Goal: Information Seeking & Learning: Learn about a topic

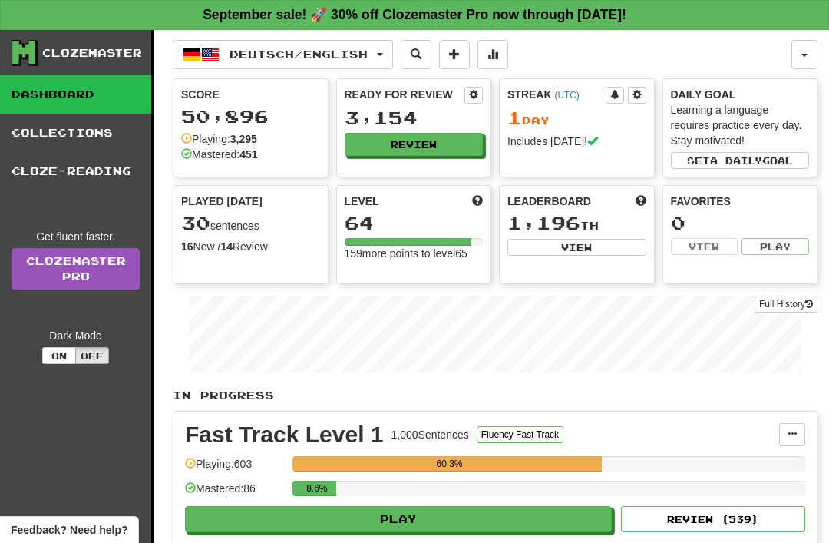
click at [387, 57] on button "Deutsch / English" at bounding box center [283, 54] width 220 height 29
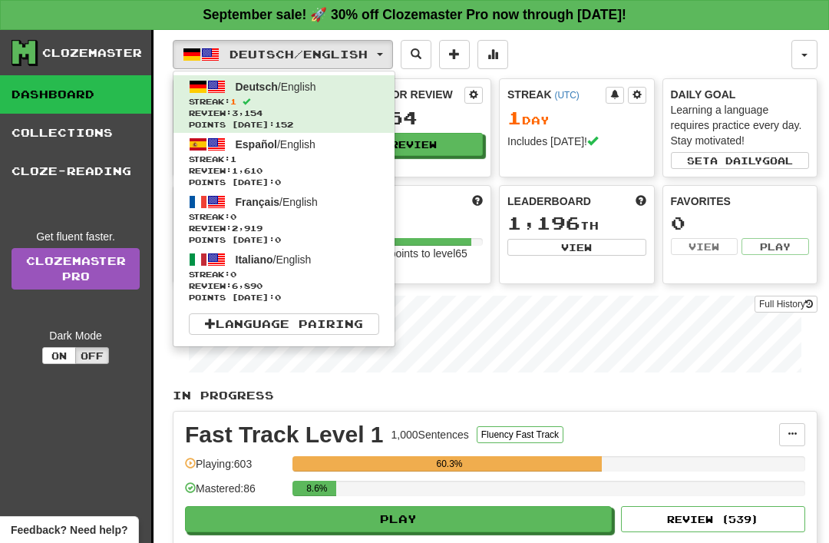
click at [252, 214] on span "Streak: 0" at bounding box center [284, 217] width 190 height 12
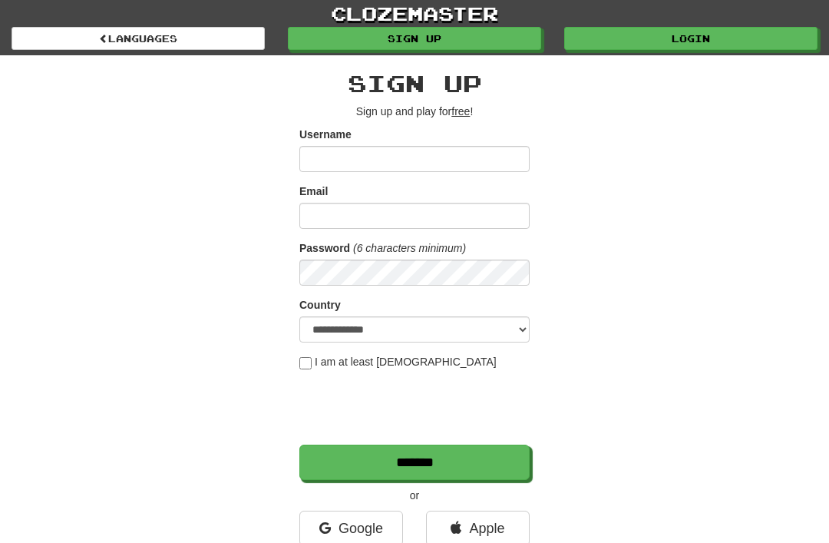
click at [610, 41] on link "Login" at bounding box center [690, 38] width 253 height 23
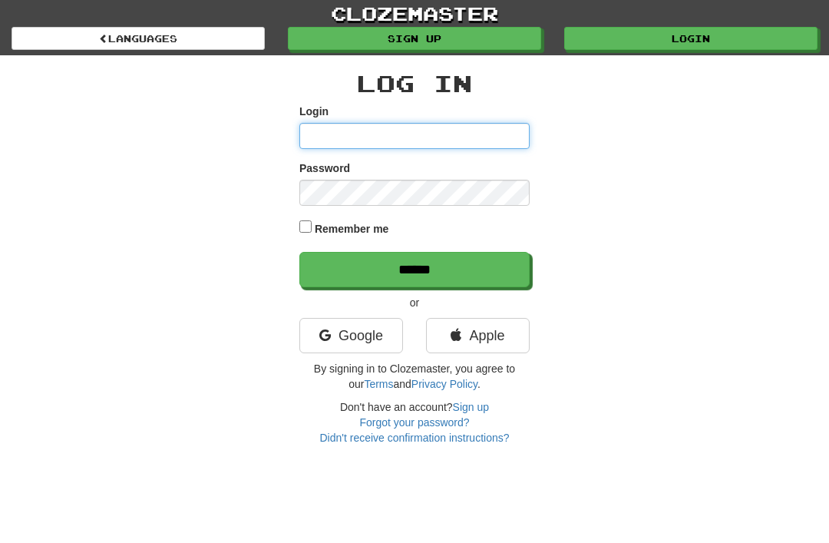
type input "**********"
click at [414, 268] on input "******" at bounding box center [414, 269] width 230 height 35
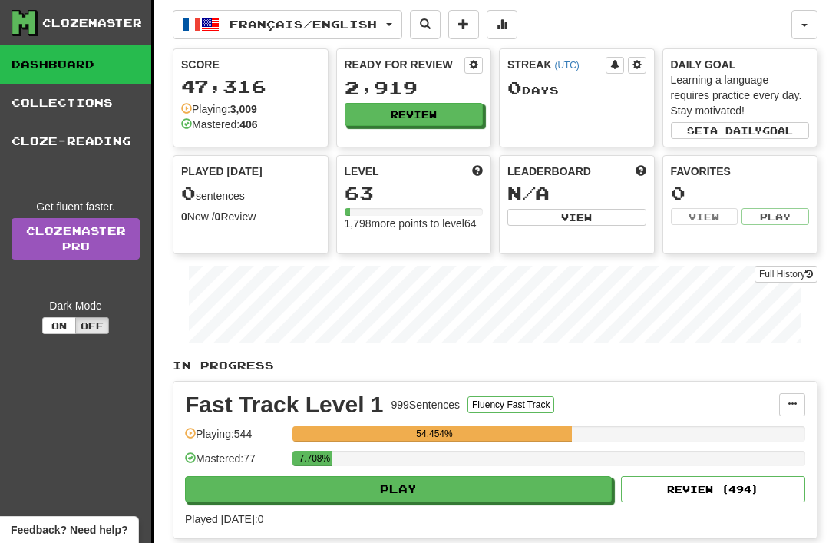
click at [417, 487] on button "Play" at bounding box center [398, 489] width 427 height 26
select select "**"
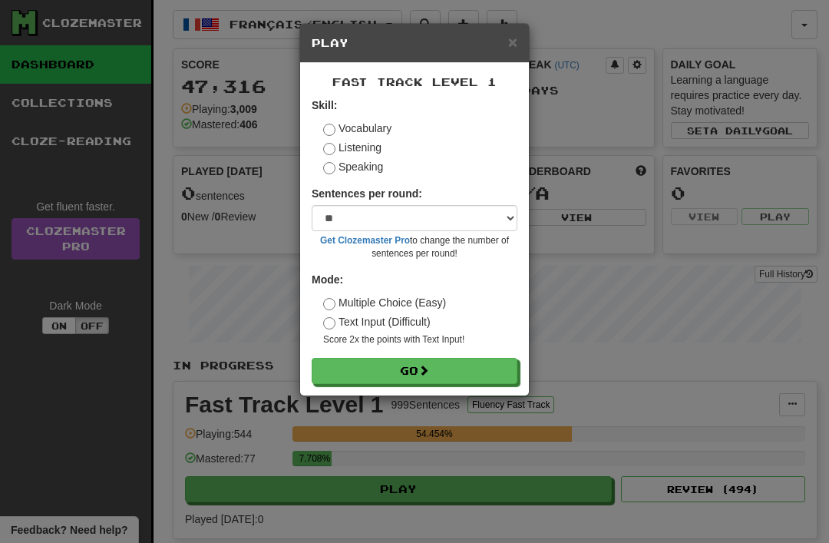
click at [441, 381] on button "Go" at bounding box center [415, 371] width 206 height 26
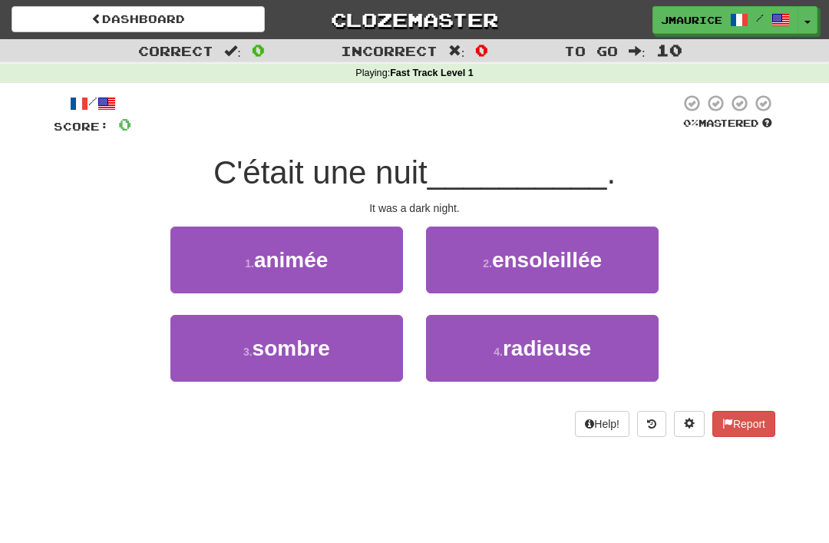
click at [357, 352] on button "3 . sombre" at bounding box center [286, 348] width 233 height 67
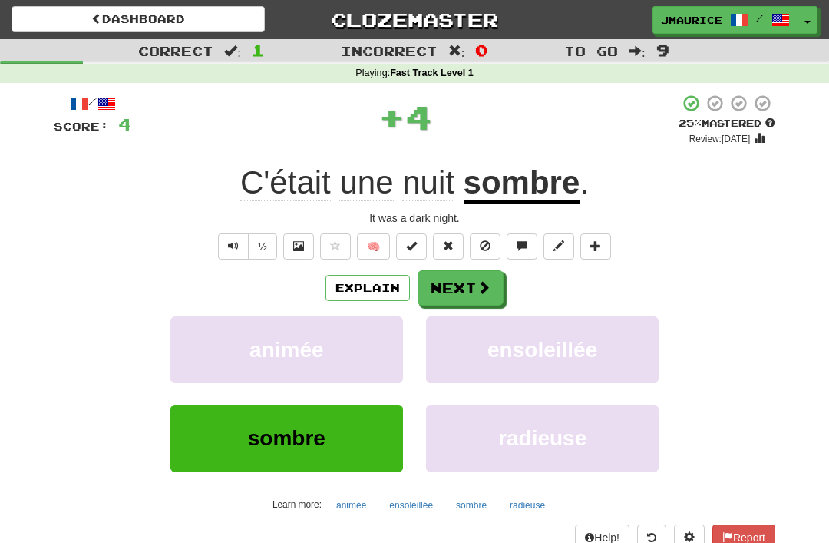
click at [473, 288] on button "Next" at bounding box center [461, 287] width 86 height 35
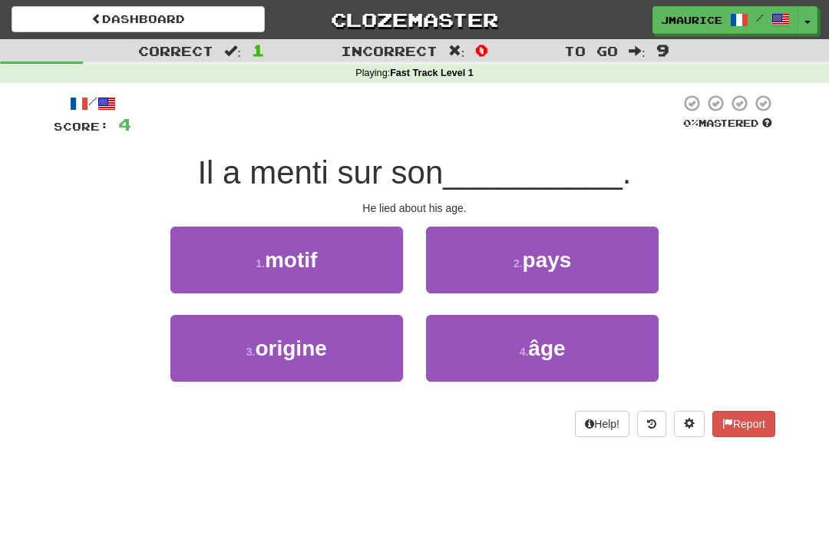
click at [527, 340] on button "4 . âge" at bounding box center [542, 348] width 233 height 67
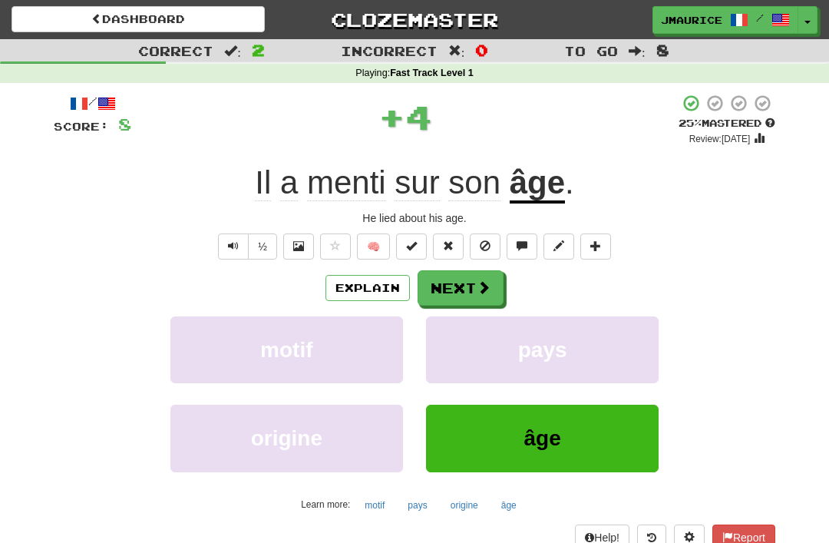
click at [475, 291] on button "Next" at bounding box center [461, 287] width 86 height 35
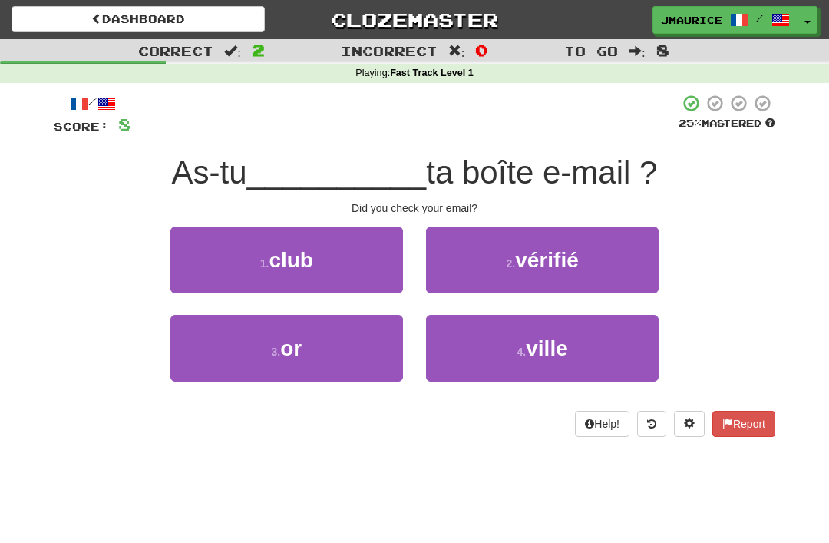
click at [571, 271] on span "vérifié" at bounding box center [547, 260] width 64 height 24
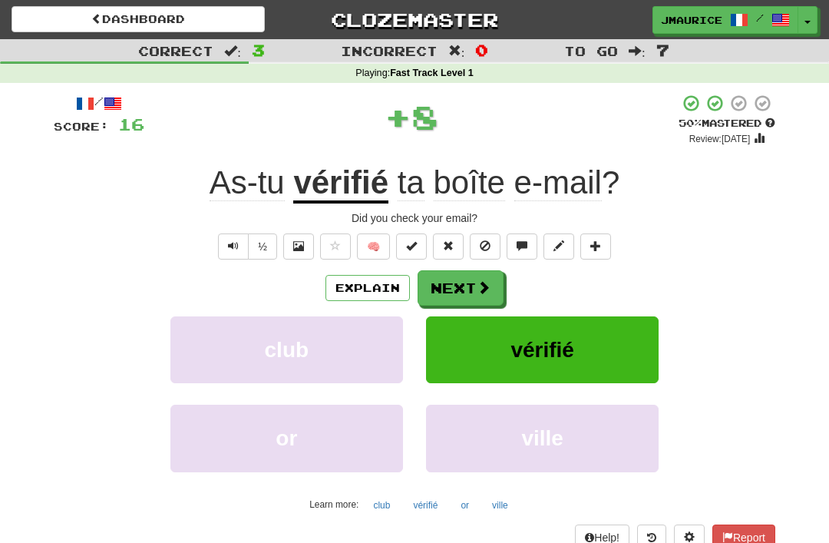
click at [466, 295] on button "Next" at bounding box center [461, 287] width 86 height 35
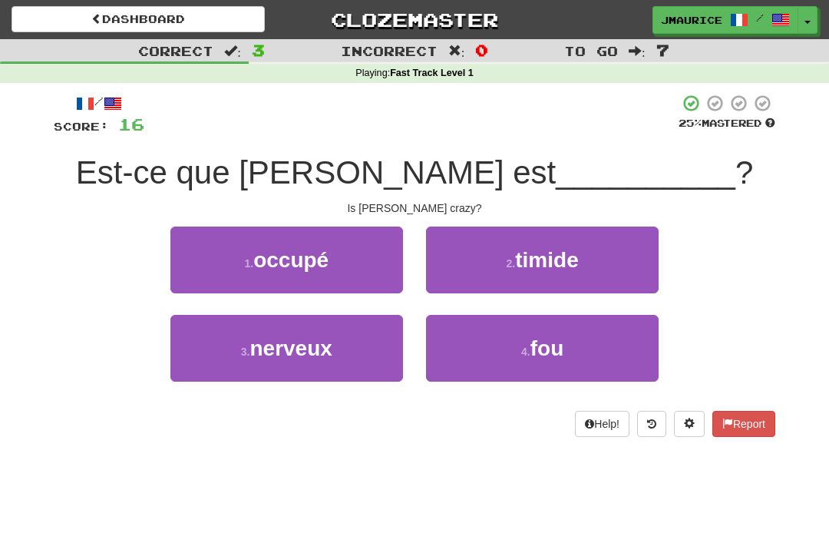
click at [492, 345] on button "4 . fou" at bounding box center [542, 348] width 233 height 67
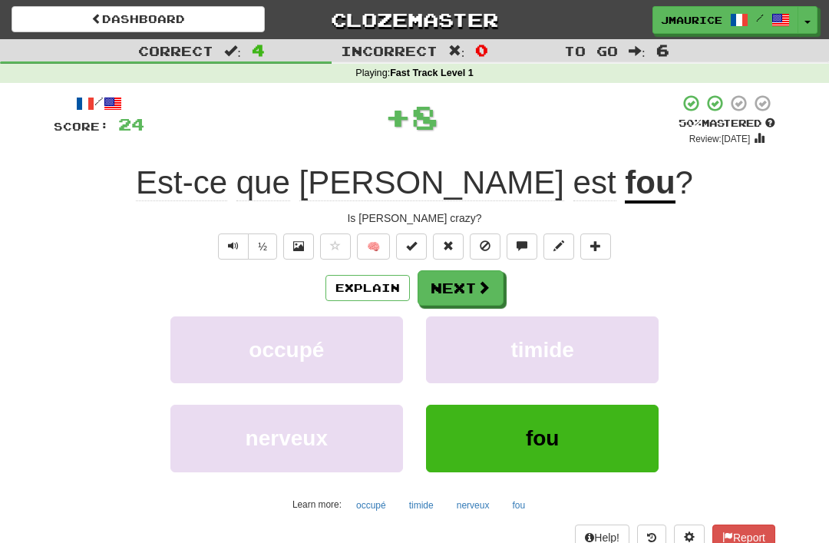
click at [438, 291] on button "Next" at bounding box center [461, 287] width 86 height 35
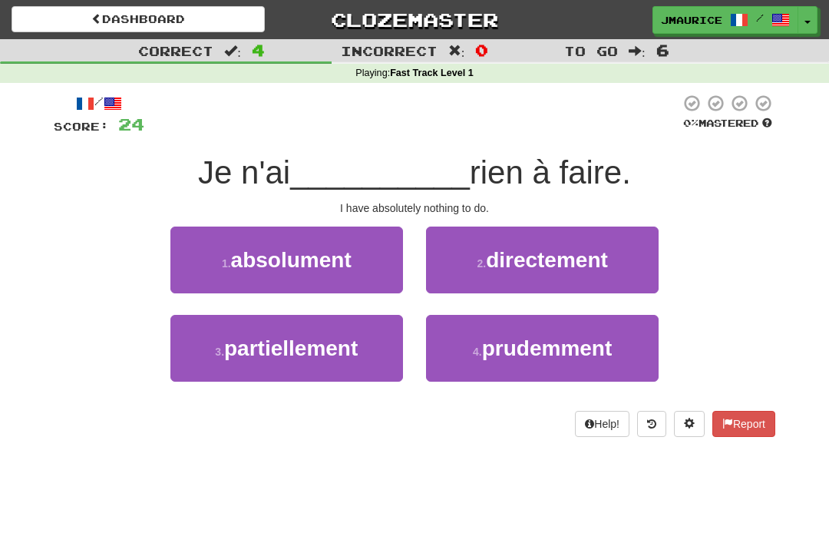
click at [291, 264] on span "absolument" at bounding box center [291, 260] width 121 height 24
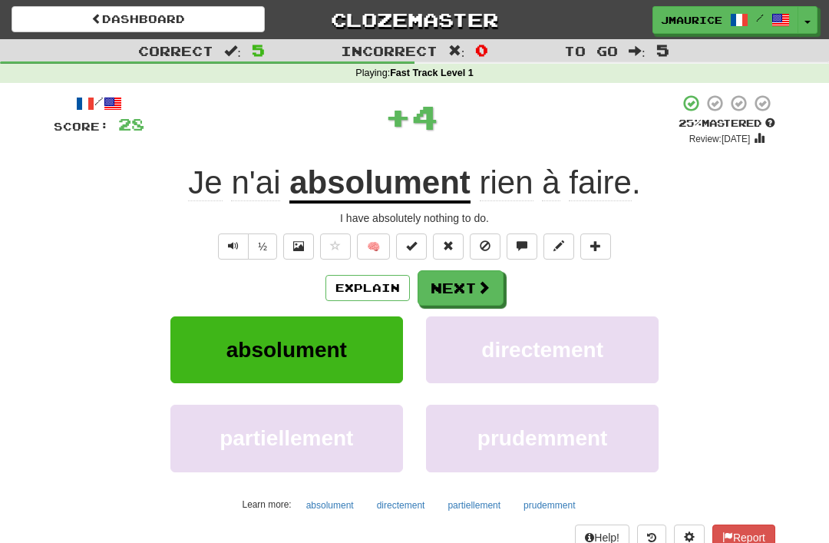
click at [444, 285] on button "Next" at bounding box center [461, 287] width 86 height 35
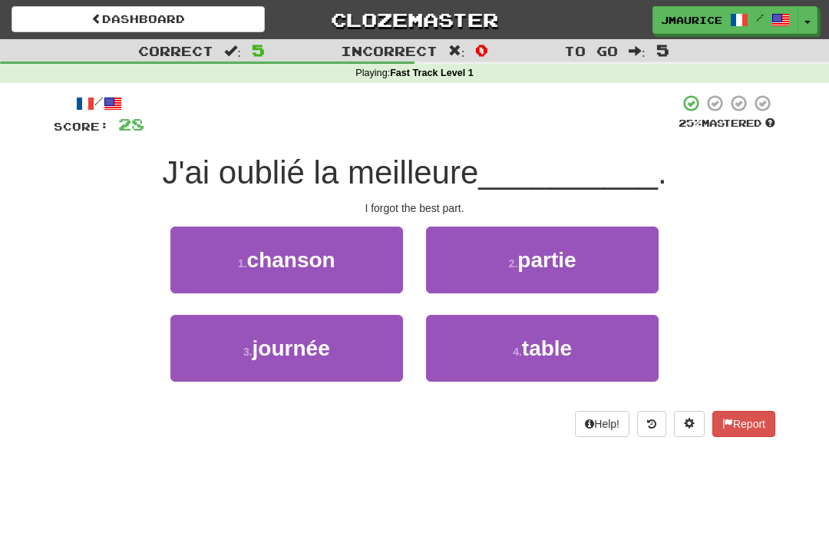
click at [468, 264] on button "2 . partie" at bounding box center [542, 259] width 233 height 67
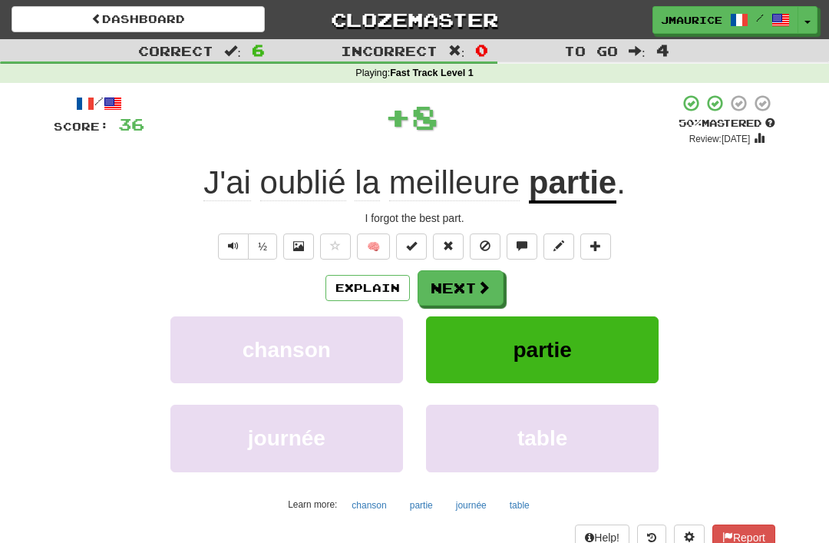
click at [444, 286] on button "Next" at bounding box center [461, 287] width 86 height 35
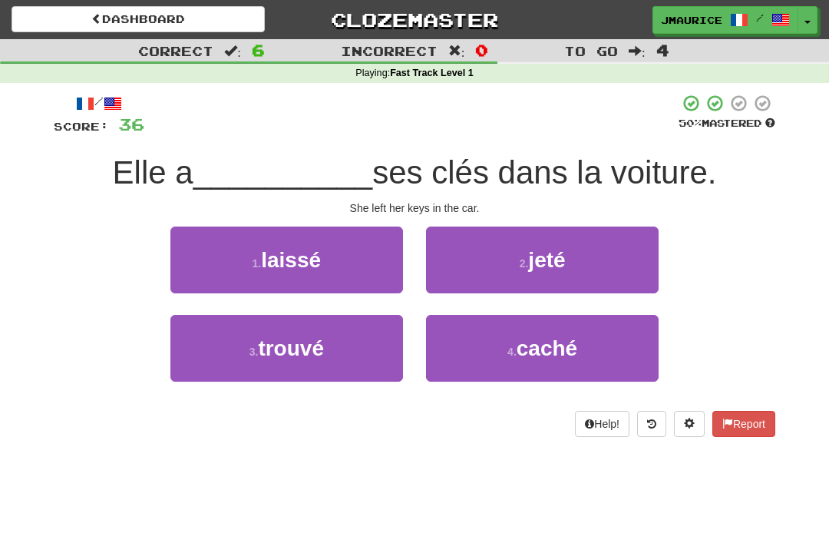
click at [278, 263] on span "laissé" at bounding box center [291, 260] width 60 height 24
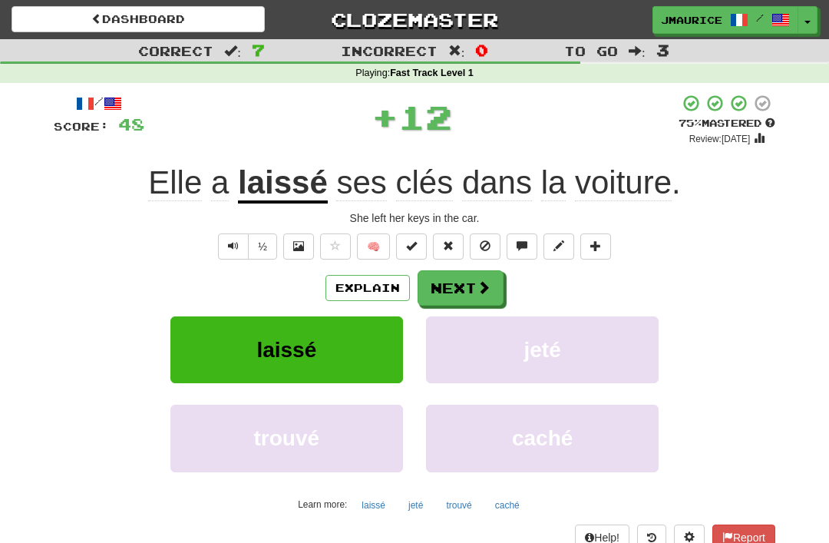
click at [445, 289] on button "Next" at bounding box center [461, 287] width 86 height 35
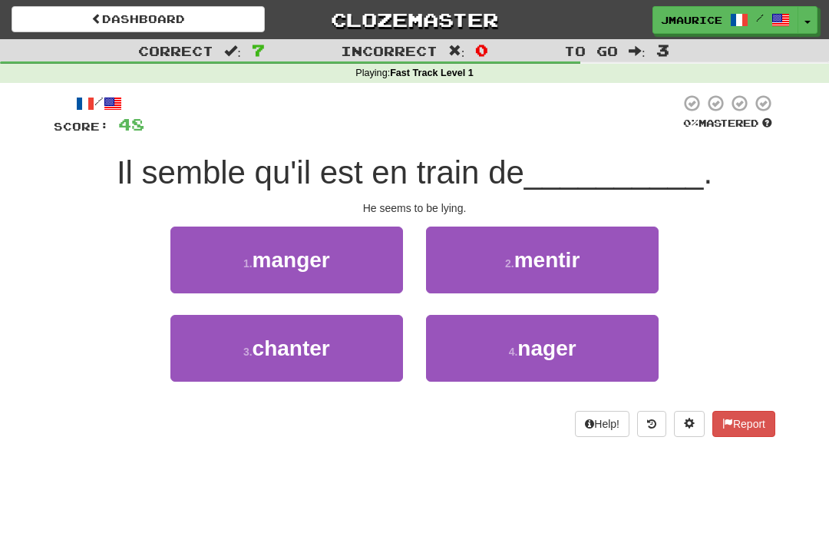
click at [461, 259] on button "2 . mentir" at bounding box center [542, 259] width 233 height 67
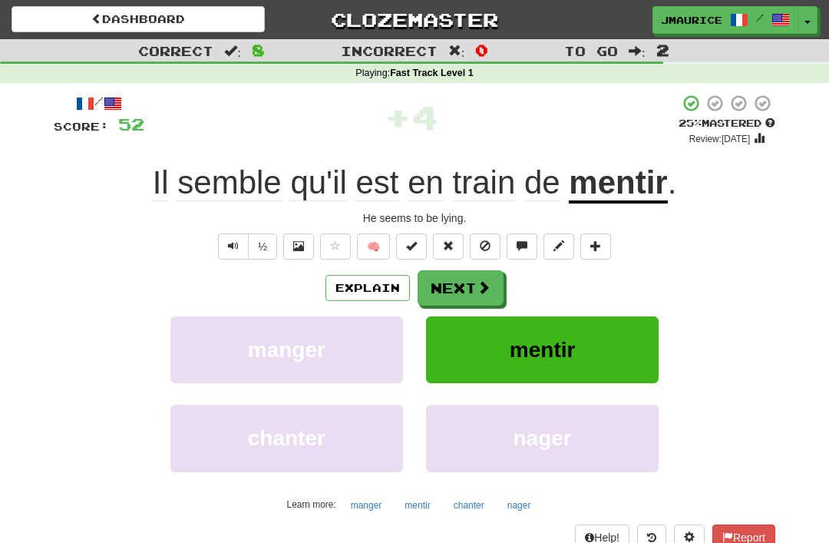
click at [439, 286] on button "Next" at bounding box center [461, 287] width 86 height 35
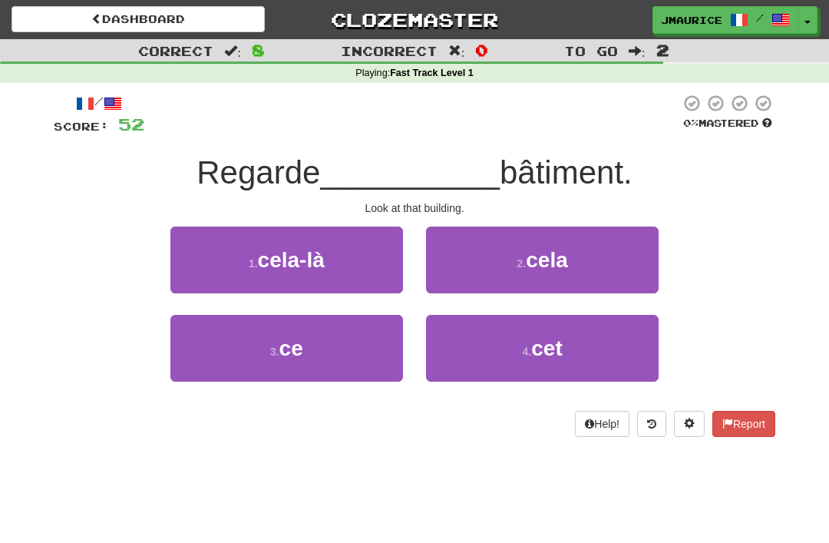
click at [273, 360] on button "3 . ce" at bounding box center [286, 348] width 233 height 67
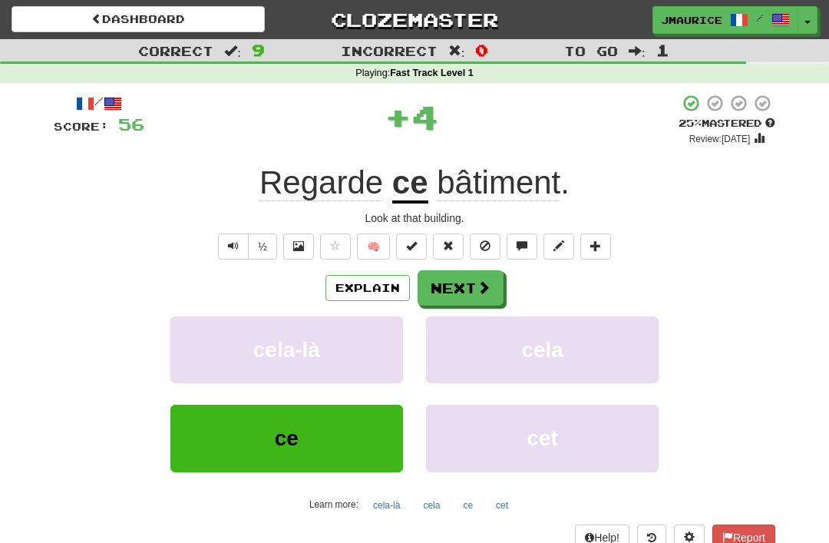
click at [441, 279] on button "Next" at bounding box center [461, 287] width 86 height 35
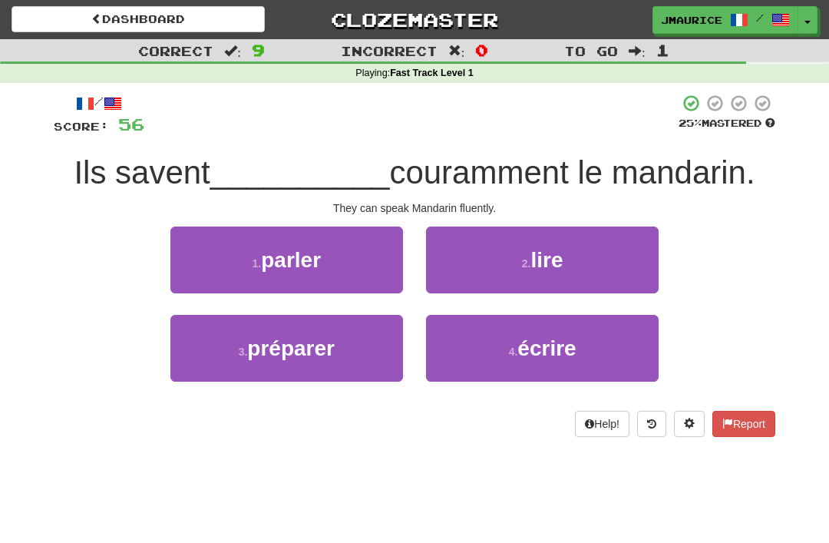
click at [296, 282] on button "1 . parler" at bounding box center [286, 259] width 233 height 67
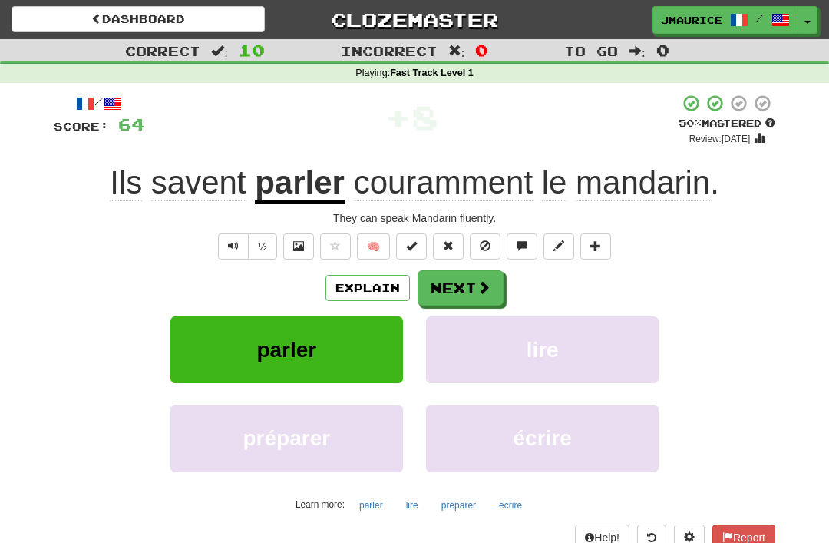
click at [452, 294] on button "Next" at bounding box center [461, 287] width 86 height 35
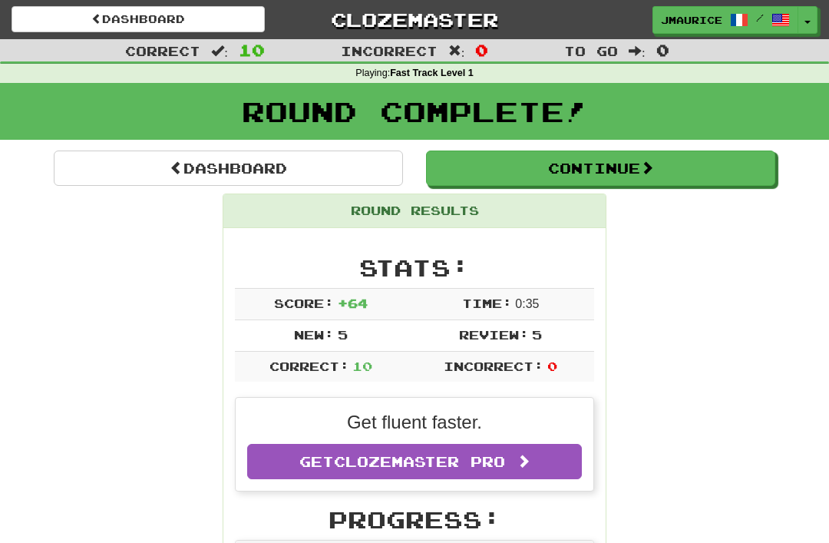
click at [152, 164] on link "Dashboard" at bounding box center [228, 167] width 349 height 35
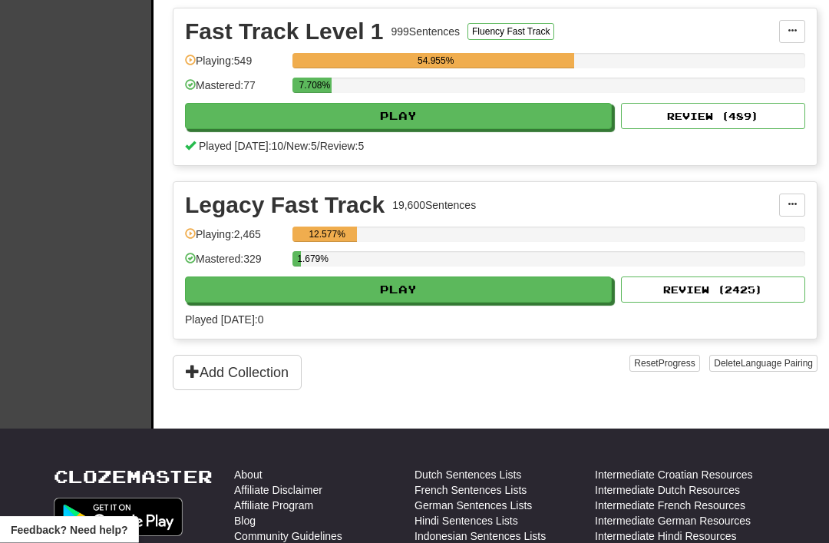
scroll to position [373, 0]
click at [367, 287] on button "Play" at bounding box center [398, 289] width 427 height 26
select select "**"
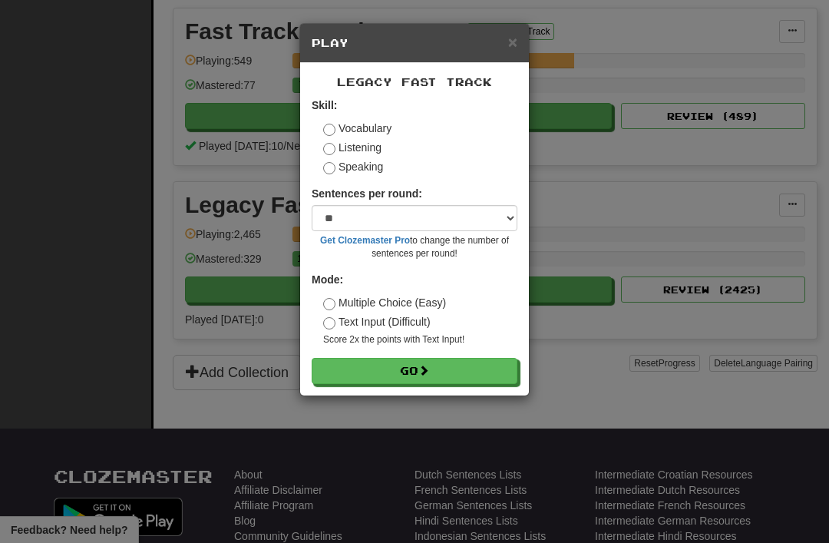
click at [374, 369] on button "Go" at bounding box center [415, 371] width 206 height 26
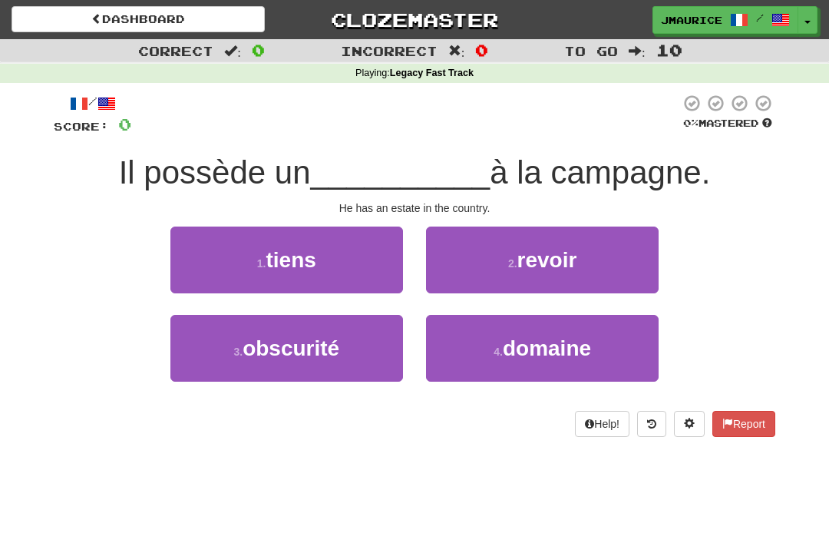
click at [473, 350] on button "4 . domaine" at bounding box center [542, 348] width 233 height 67
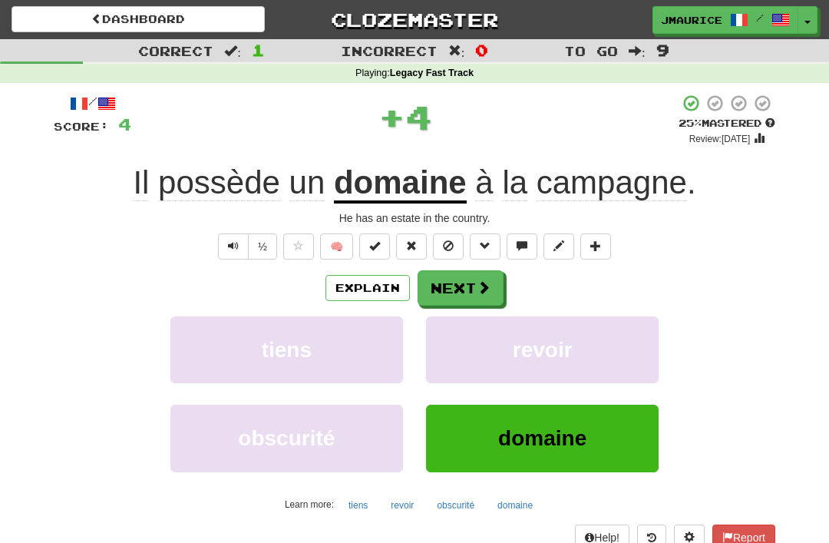
click at [449, 290] on button "Next" at bounding box center [461, 287] width 86 height 35
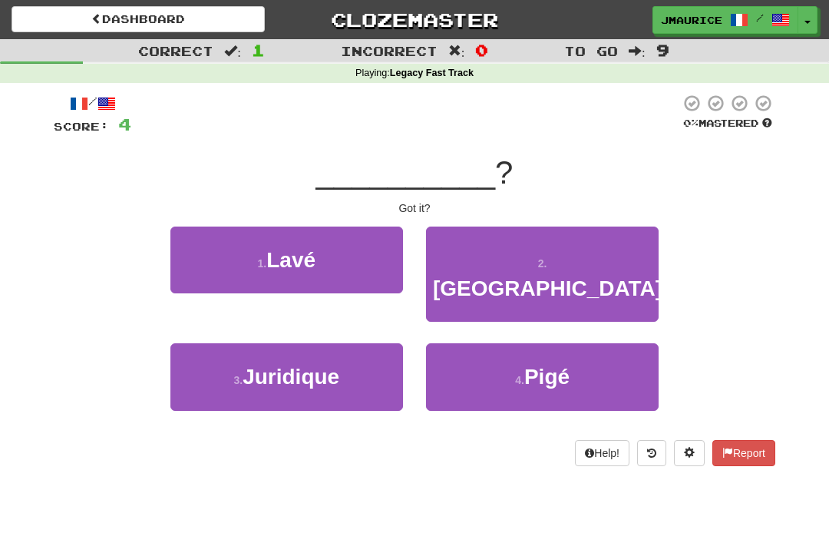
click at [484, 258] on button "2 . [GEOGRAPHIC_DATA]" at bounding box center [542, 274] width 233 height 96
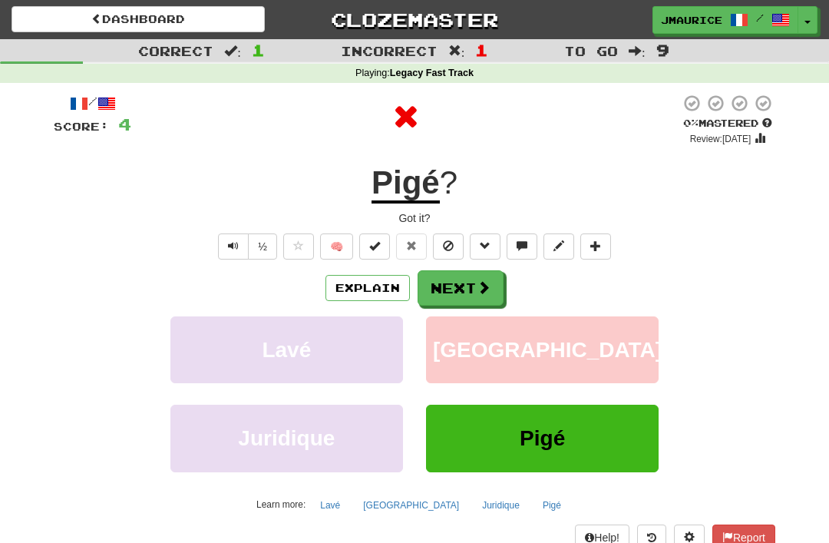
click at [449, 293] on button "Next" at bounding box center [461, 287] width 86 height 35
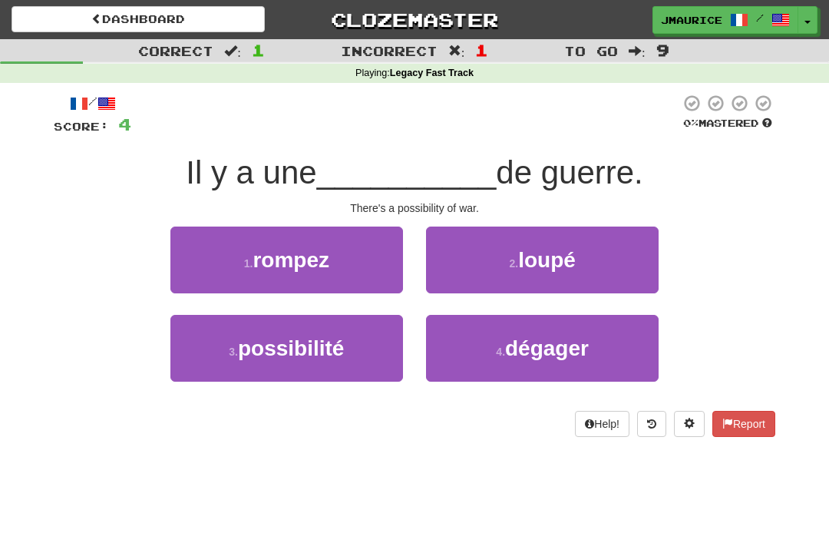
click at [306, 355] on span "possibilité" at bounding box center [291, 348] width 106 height 24
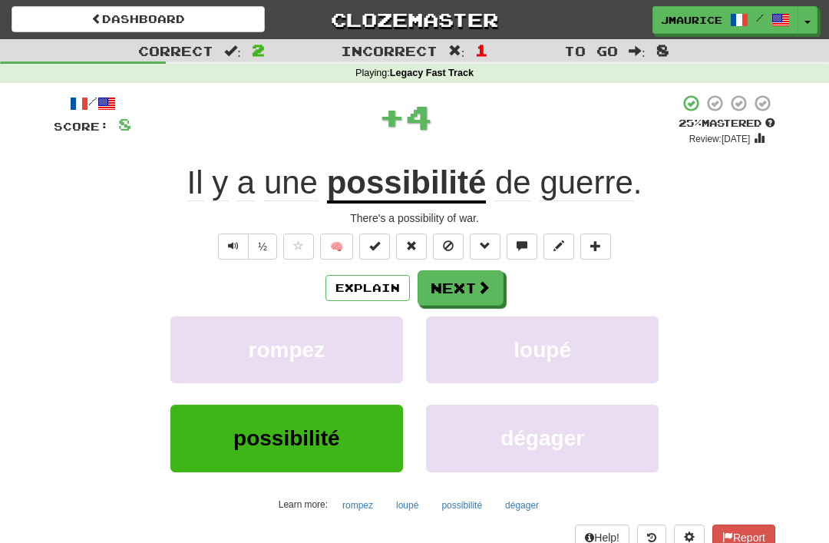
click at [444, 289] on button "Next" at bounding box center [461, 287] width 86 height 35
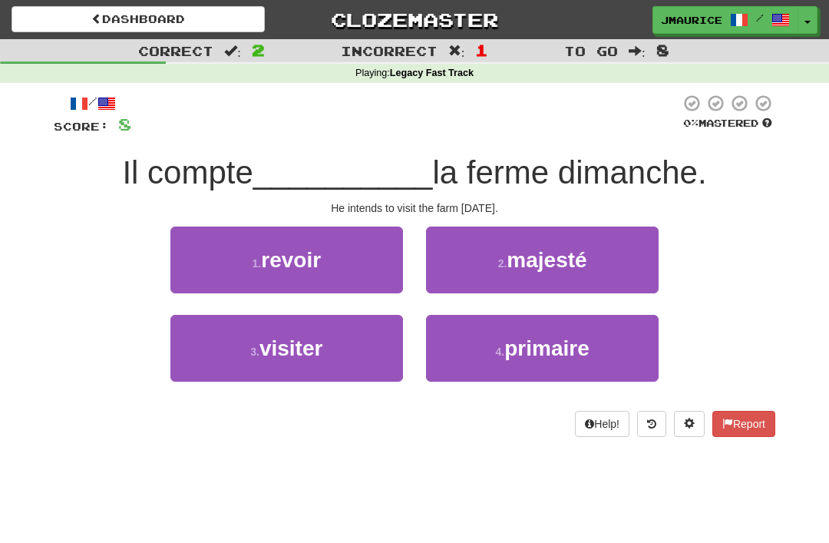
click at [293, 365] on button "3 . visiter" at bounding box center [286, 348] width 233 height 67
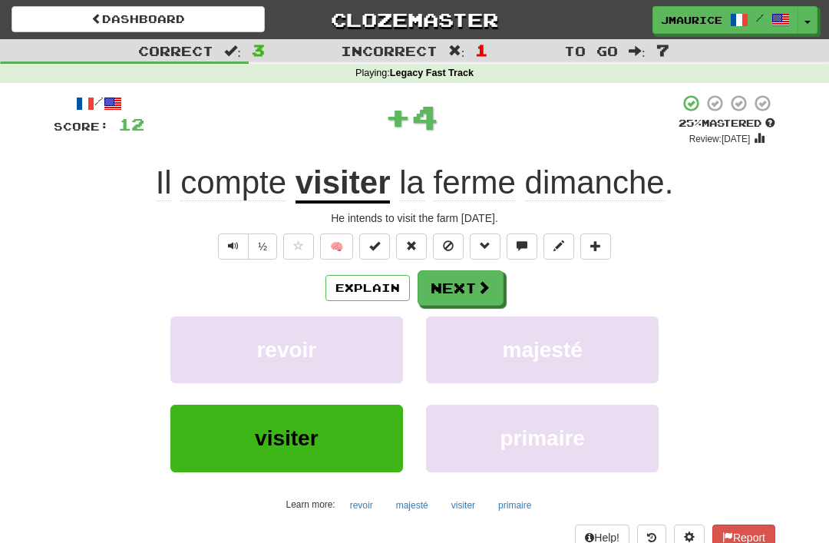
click at [447, 283] on button "Next" at bounding box center [461, 287] width 86 height 35
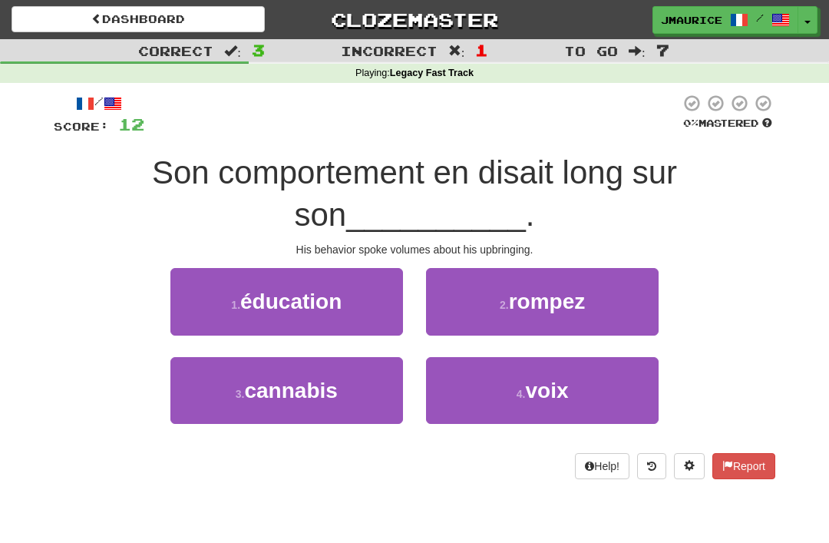
click at [309, 304] on span "éducation" at bounding box center [290, 301] width 101 height 24
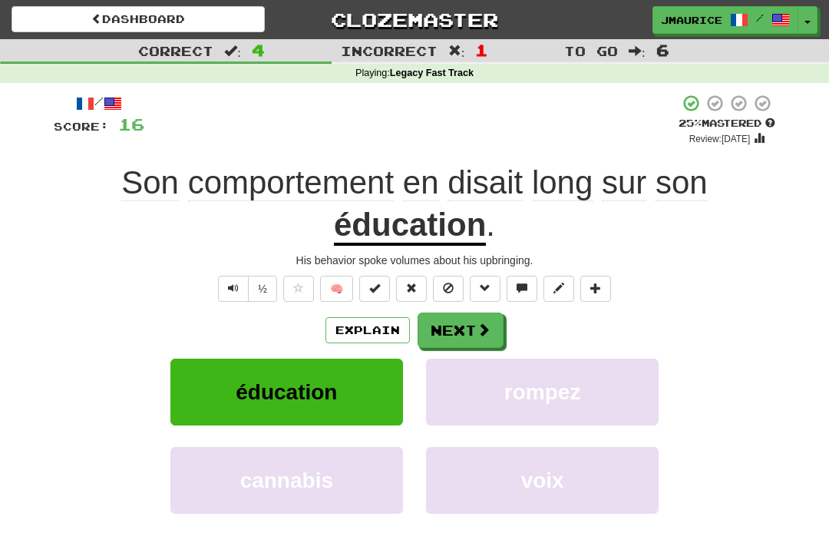
click at [457, 330] on button "Next" at bounding box center [461, 329] width 86 height 35
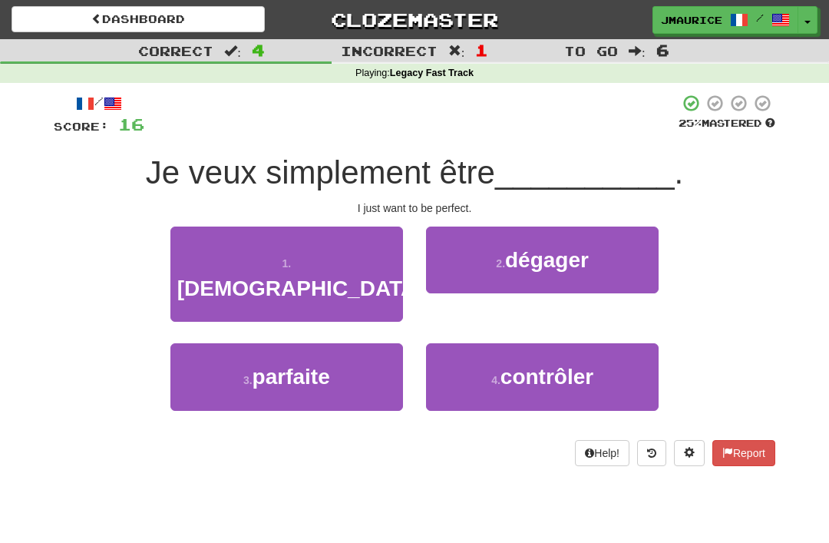
click at [279, 361] on button "3 . parfaite" at bounding box center [286, 376] width 233 height 67
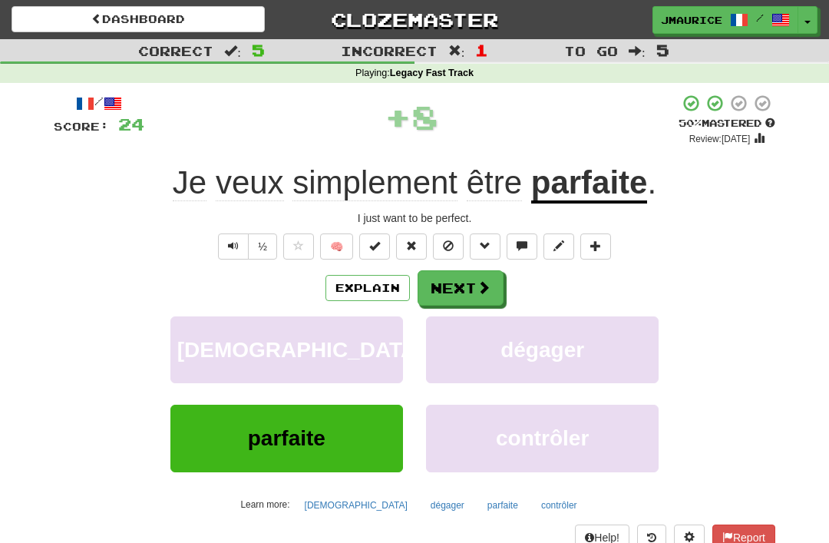
click at [443, 292] on button "Next" at bounding box center [461, 287] width 86 height 35
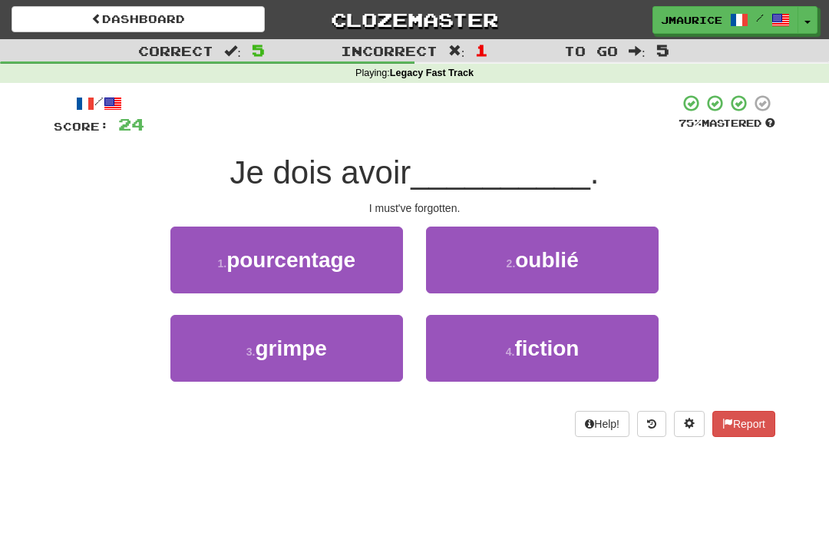
click at [481, 272] on button "2 . oublié" at bounding box center [542, 259] width 233 height 67
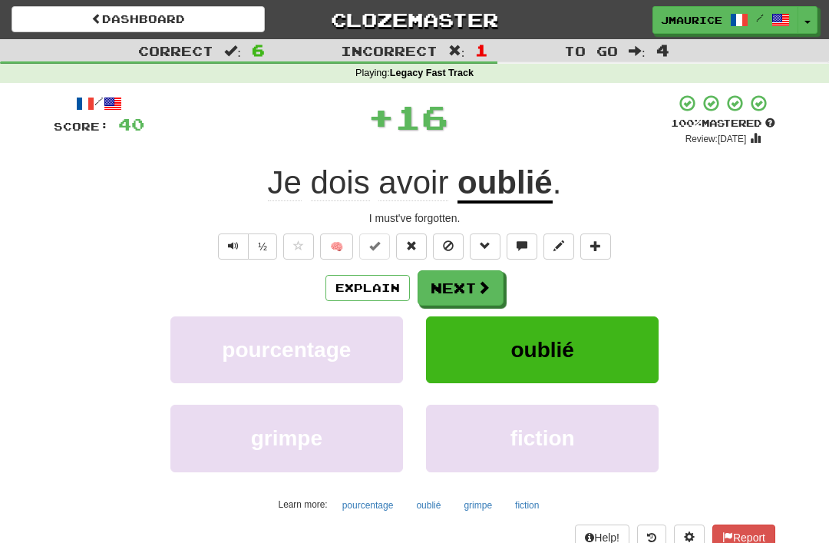
click at [445, 287] on button "Next" at bounding box center [461, 287] width 86 height 35
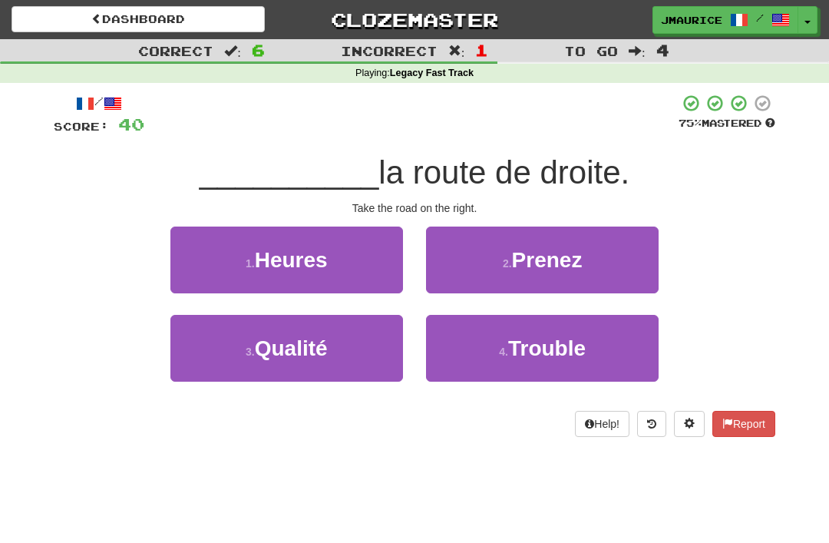
click at [480, 262] on button "2 . Prenez" at bounding box center [542, 259] width 233 height 67
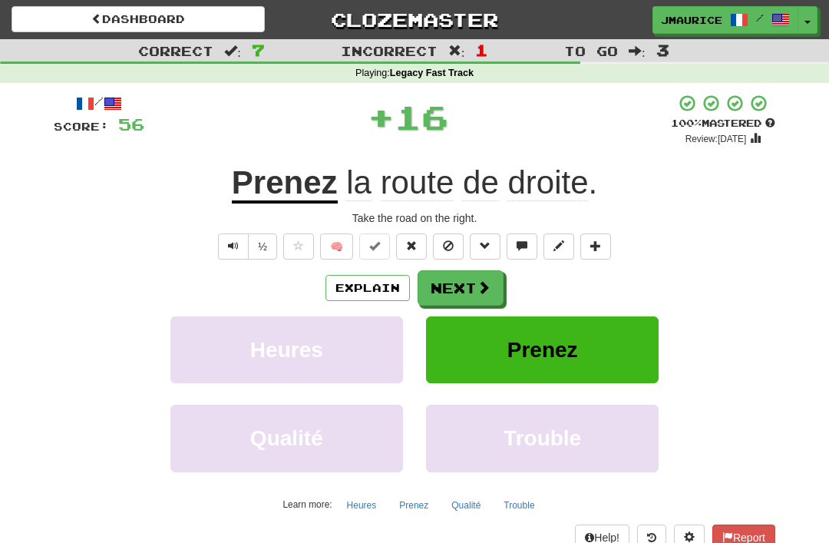
click at [447, 285] on button "Next" at bounding box center [461, 287] width 86 height 35
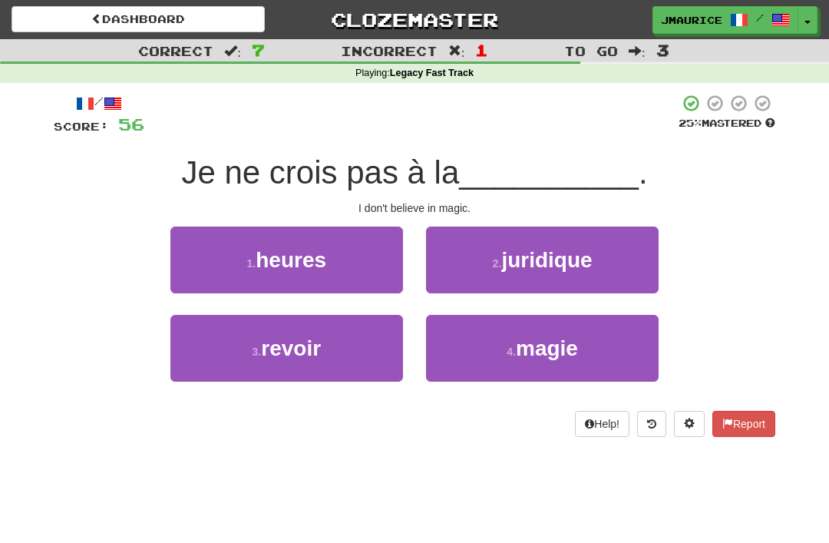
click at [474, 358] on button "4 . magie" at bounding box center [542, 348] width 233 height 67
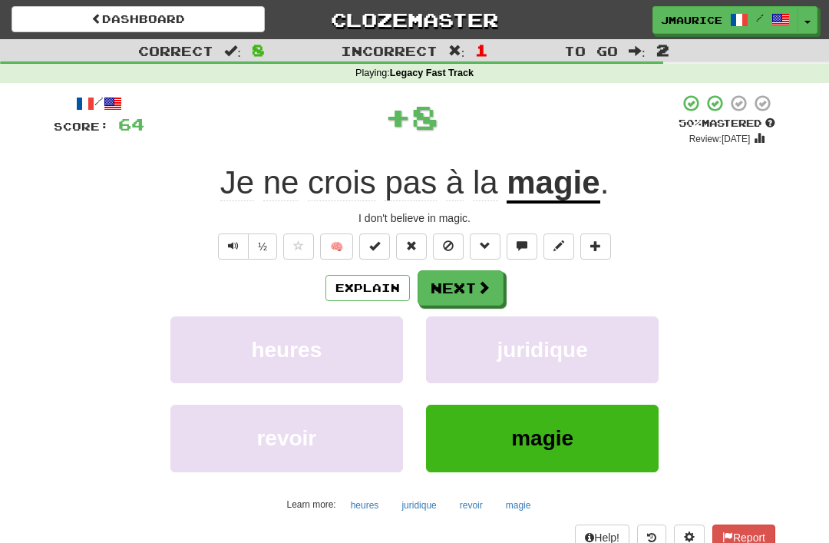
click at [449, 290] on button "Next" at bounding box center [461, 287] width 86 height 35
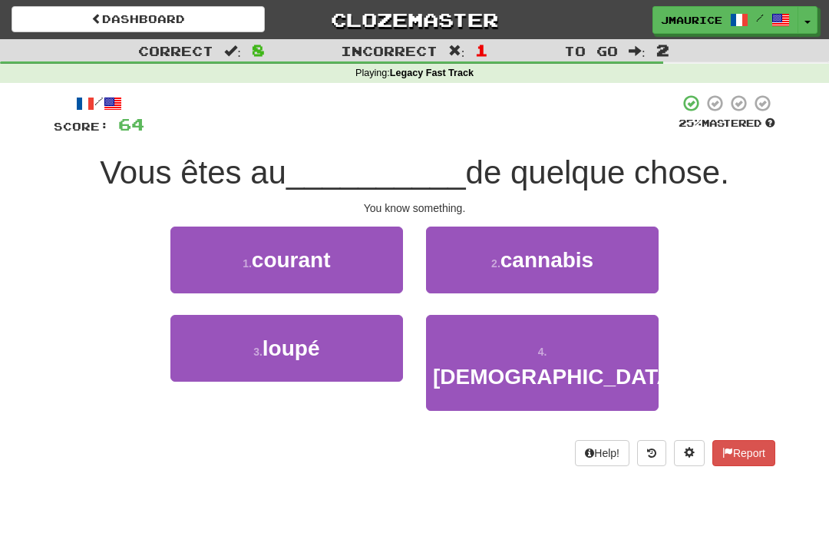
click at [311, 272] on button "1 . courant" at bounding box center [286, 259] width 233 height 67
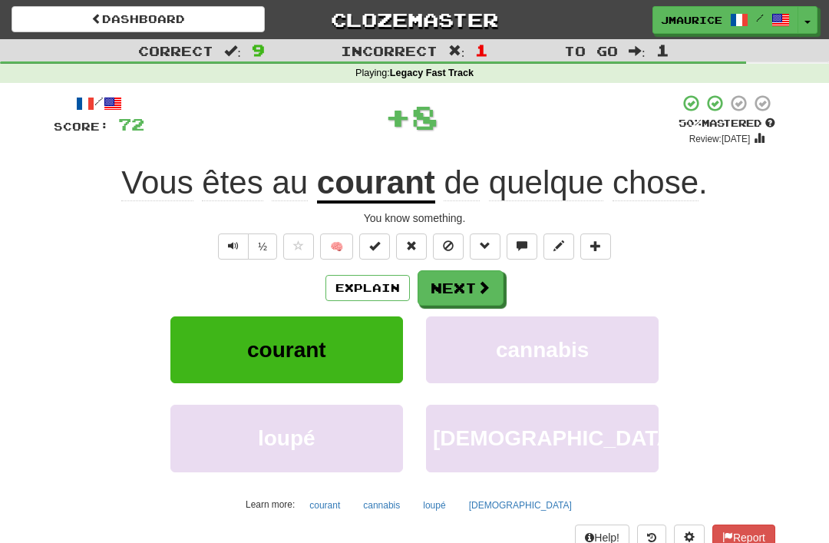
click at [444, 293] on button "Next" at bounding box center [461, 287] width 86 height 35
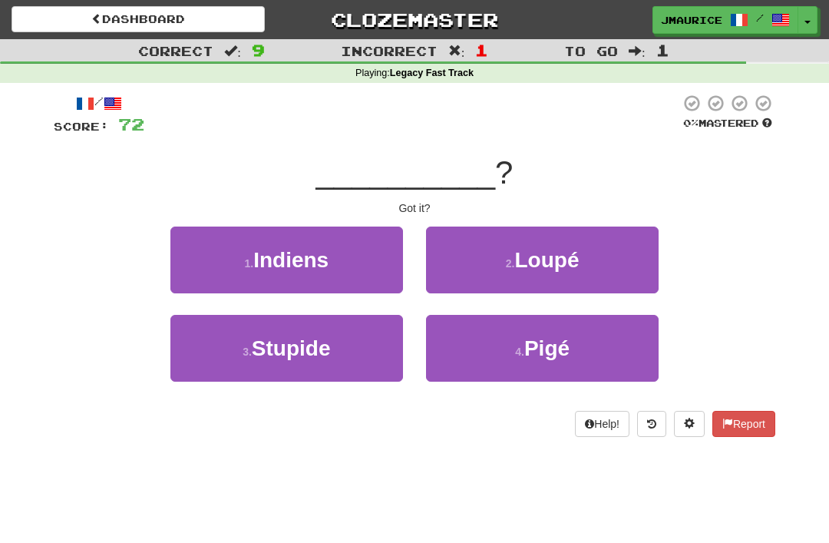
click at [466, 353] on button "4 . Pigé" at bounding box center [542, 348] width 233 height 67
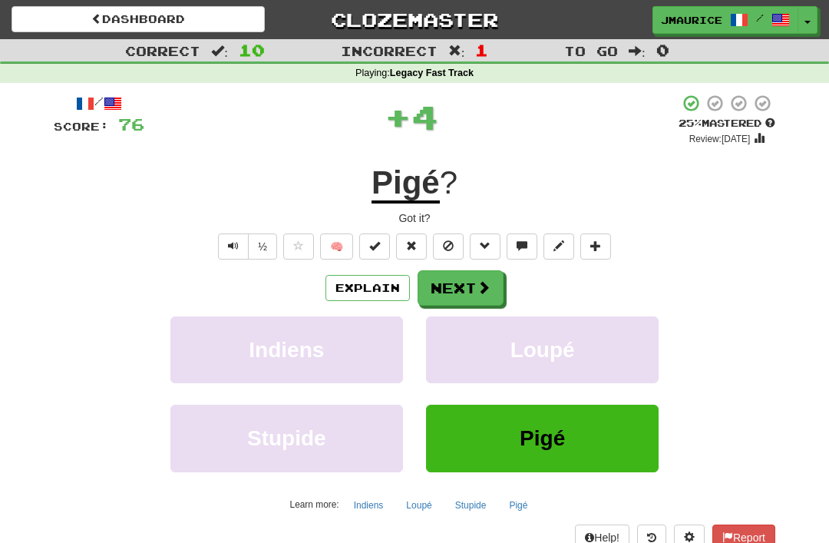
click at [449, 294] on button "Next" at bounding box center [461, 287] width 86 height 35
